Goal: Task Accomplishment & Management: Manage account settings

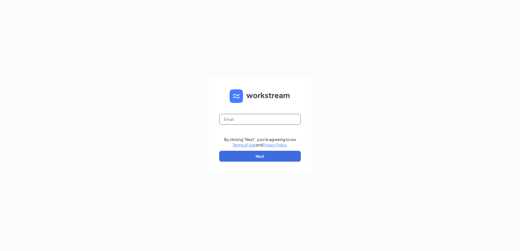
type input "rockfalls@custard15.com"
click at [255, 156] on button "Next" at bounding box center [260, 156] width 82 height 11
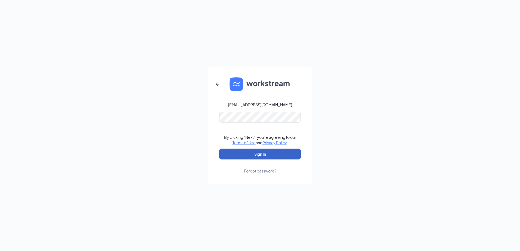
click at [262, 154] on button "Sign In" at bounding box center [260, 154] width 82 height 11
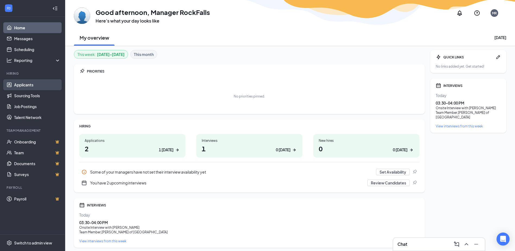
click at [29, 85] on link "Applicants" at bounding box center [37, 84] width 46 height 11
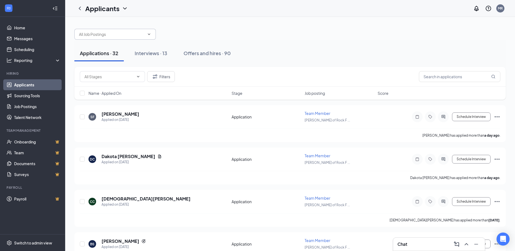
click at [122, 31] on input "text" at bounding box center [112, 34] width 66 height 6
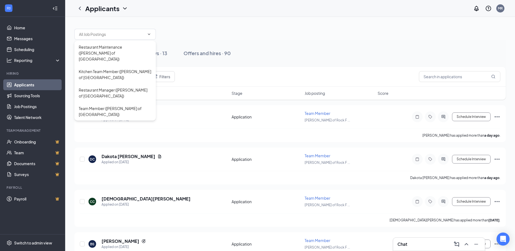
click at [202, 27] on div at bounding box center [290, 31] width 432 height 16
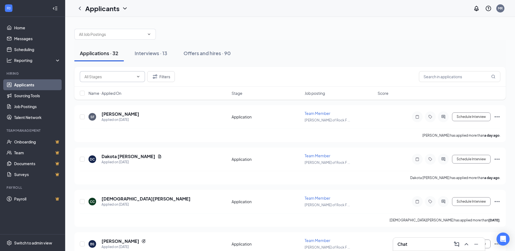
click at [98, 77] on input "text" at bounding box center [109, 77] width 49 height 6
click at [97, 77] on input "text" at bounding box center [109, 77] width 49 height 6
click at [450, 76] on input "text" at bounding box center [460, 76] width 82 height 11
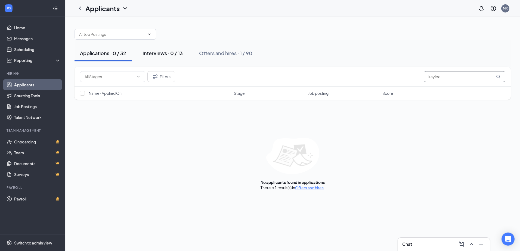
type input "kaylee"
click at [164, 53] on div "Interviews · 0 / 13" at bounding box center [162, 53] width 40 height 7
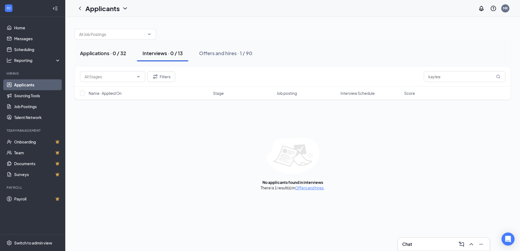
click at [98, 52] on div "Applications · 0 / 32" at bounding box center [103, 53] width 46 height 7
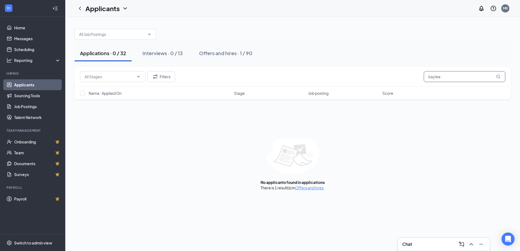
drag, startPoint x: 446, startPoint y: 77, endPoint x: 382, endPoint y: 79, distance: 64.1
click at [382, 79] on div "Filters kaylee" at bounding box center [292, 76] width 425 height 11
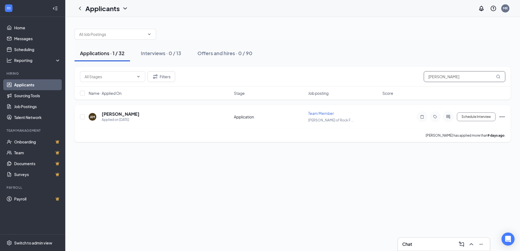
type input "[PERSON_NAME]"
click at [502, 118] on icon "Ellipses" at bounding box center [501, 117] width 7 height 7
click at [349, 177] on div "Applications · 1 / 32 Interviews · 0 / 13 Offers and hires · 0 / 90 Filters [PE…" at bounding box center [292, 134] width 454 height 234
click at [423, 117] on icon "Note" at bounding box center [421, 117] width 3 height 4
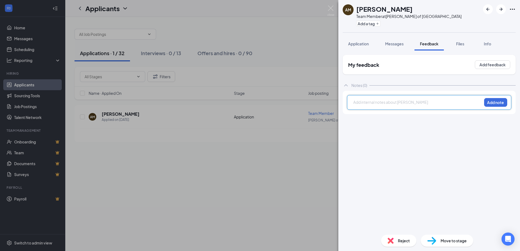
click at [380, 103] on div at bounding box center [417, 102] width 128 height 6
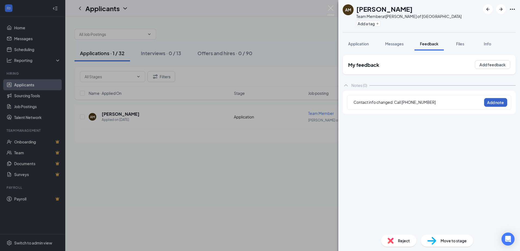
click at [493, 102] on button "Add note" at bounding box center [495, 102] width 23 height 9
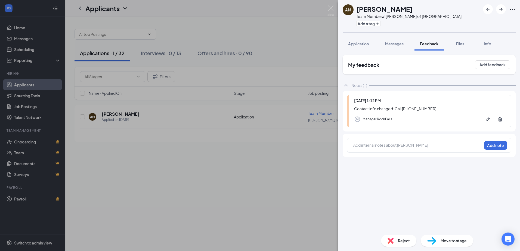
click at [266, 208] on div "AM Akeyli [PERSON_NAME] Team Member at [PERSON_NAME] of [GEOGRAPHIC_DATA] Add a…" at bounding box center [260, 125] width 520 height 251
